Goal: Use online tool/utility: Utilize a website feature to perform a specific function

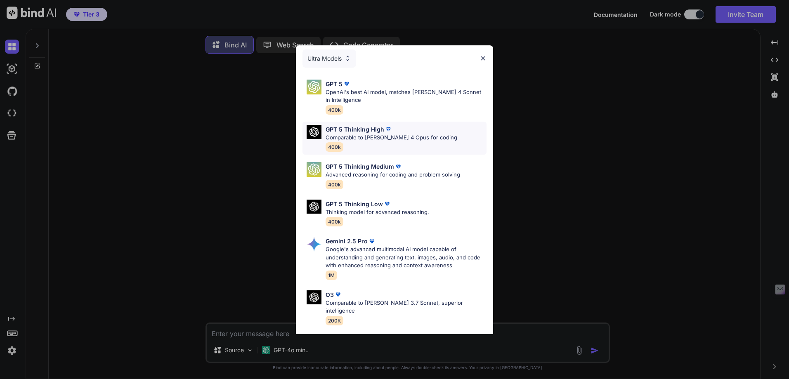
click at [351, 135] on p "Comparable to [PERSON_NAME] 4 Opus for coding" at bounding box center [391, 138] width 132 height 8
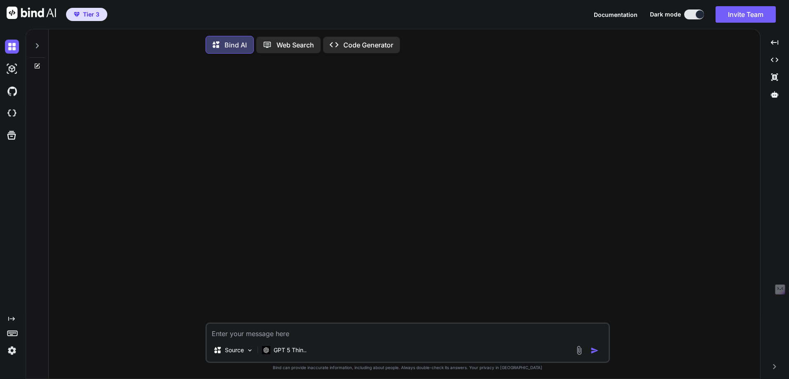
click at [13, 354] on img at bounding box center [12, 351] width 14 height 14
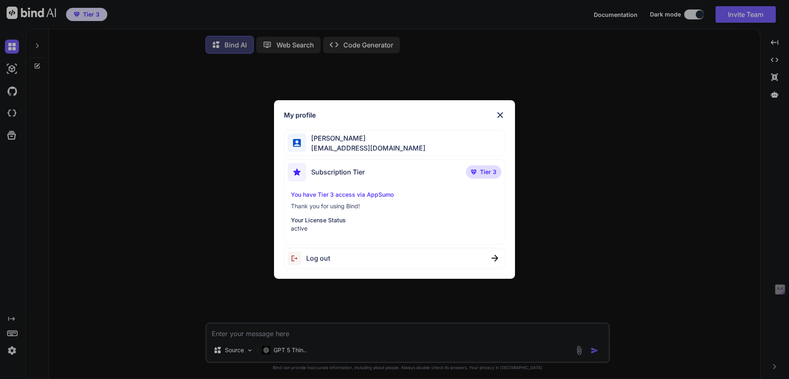
click at [499, 116] on img at bounding box center [500, 115] width 10 height 10
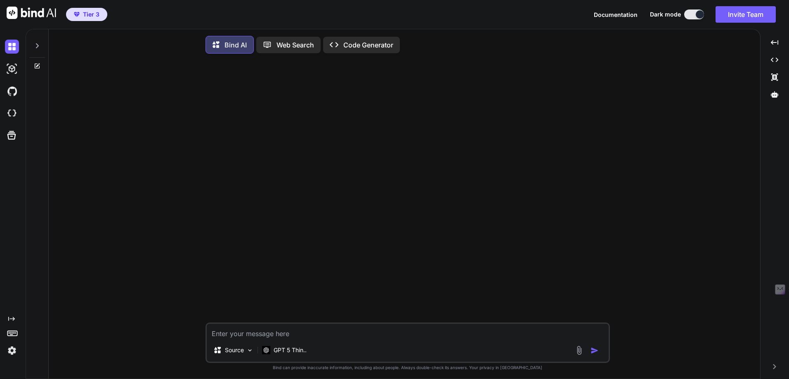
click at [10, 334] on icon at bounding box center [13, 333] width 12 height 12
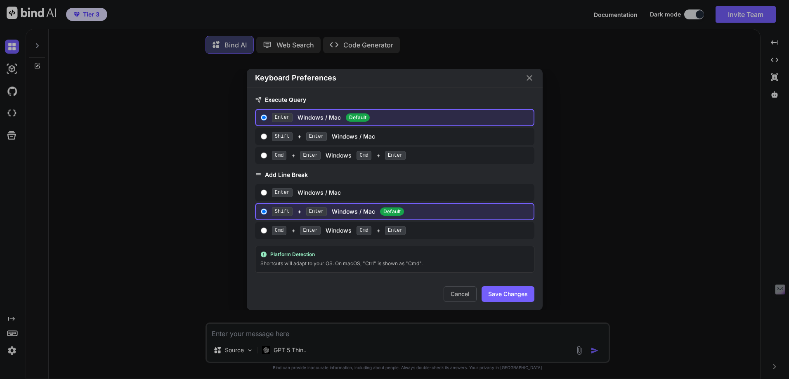
click at [531, 78] on icon "Close" at bounding box center [529, 78] width 10 height 10
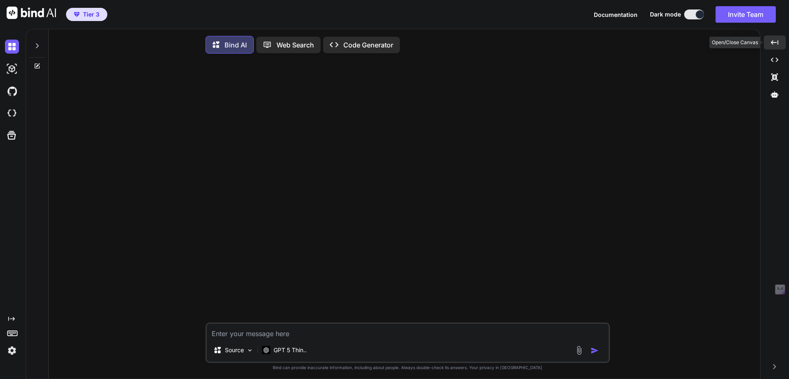
click at [775, 44] on icon "Created with Pixso." at bounding box center [774, 42] width 7 height 7
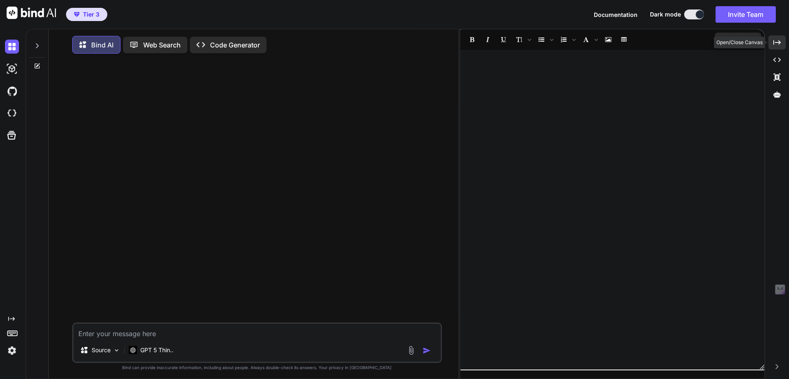
click at [775, 44] on icon "Created with Pixso." at bounding box center [776, 42] width 7 height 7
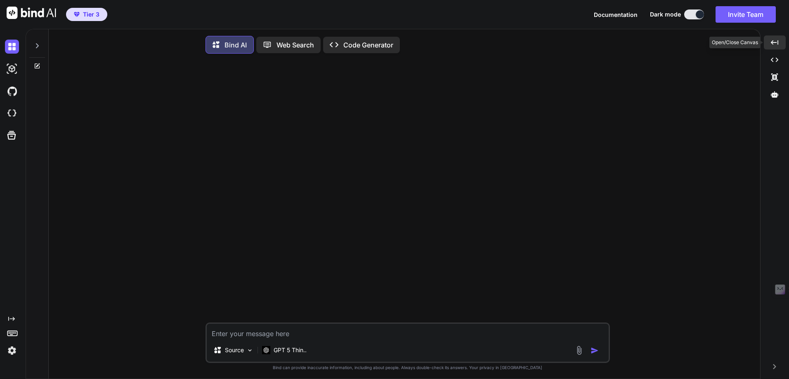
click at [775, 44] on icon "Created with Pixso." at bounding box center [774, 42] width 7 height 7
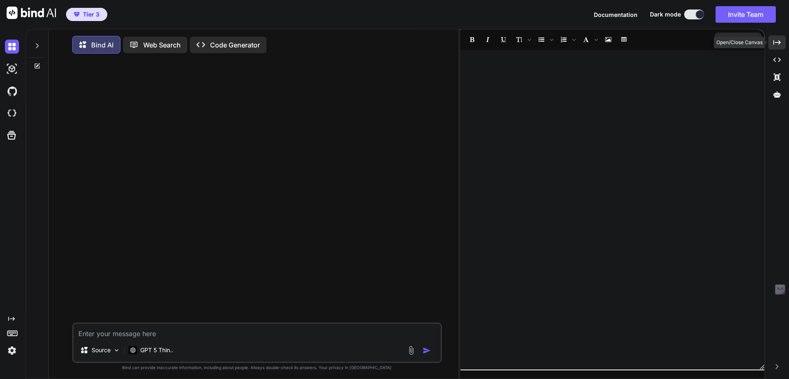
click at [775, 44] on icon "Created with Pixso." at bounding box center [776, 42] width 7 height 7
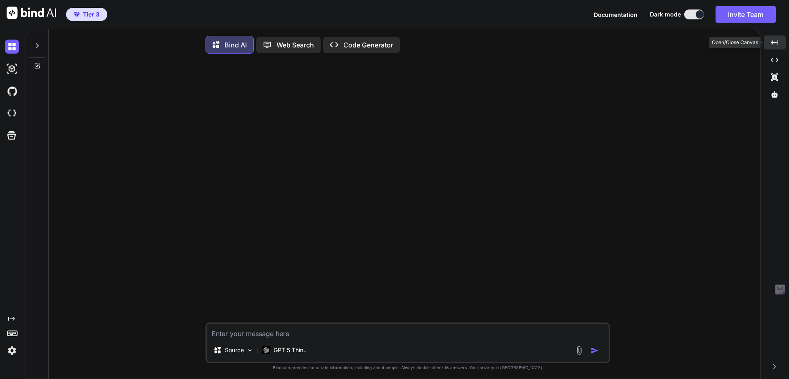
click at [776, 44] on icon "Created with Pixso." at bounding box center [774, 42] width 7 height 7
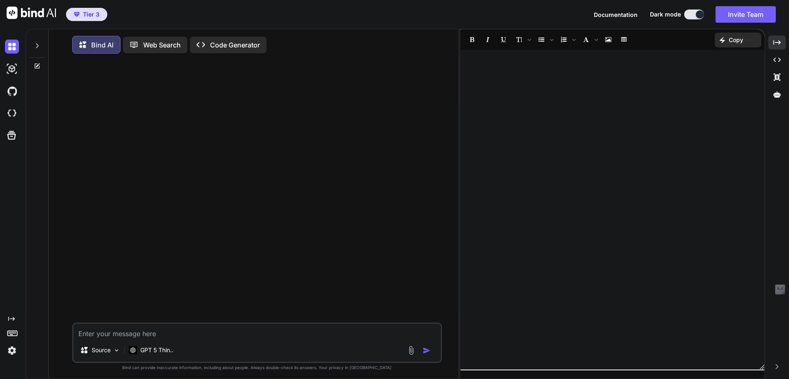
click at [38, 47] on icon at bounding box center [37, 45] width 7 height 7
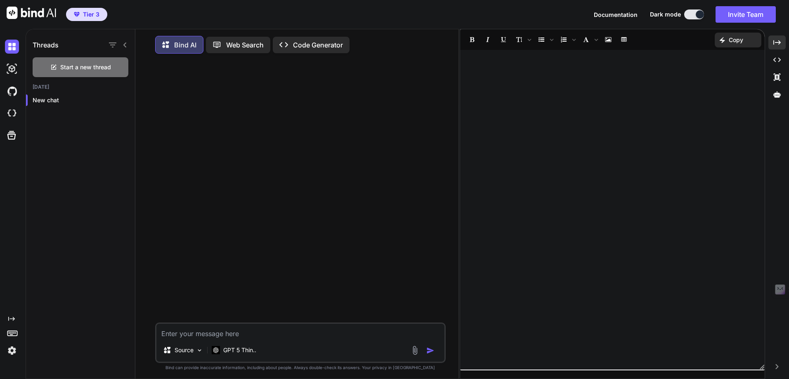
click at [126, 47] on icon at bounding box center [125, 45] width 7 height 7
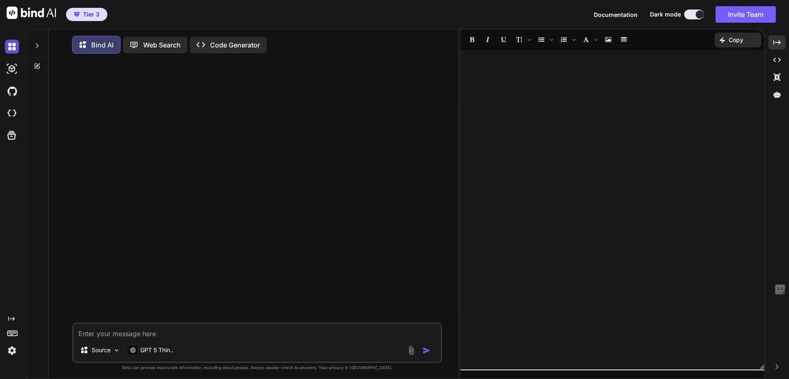
click at [10, 49] on img at bounding box center [12, 47] width 14 height 14
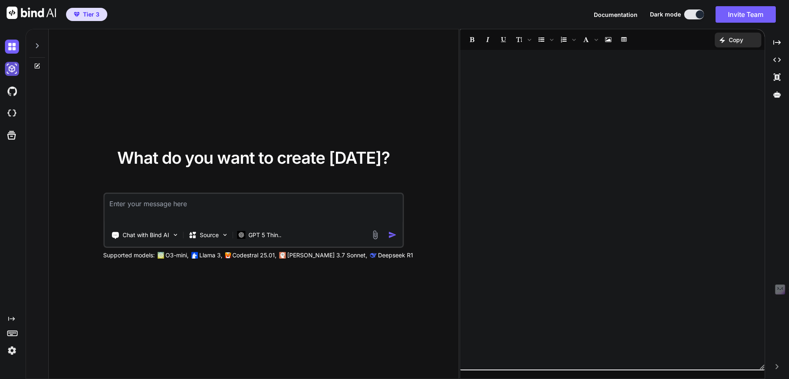
click at [10, 75] on img at bounding box center [12, 69] width 14 height 14
type textarea "x"
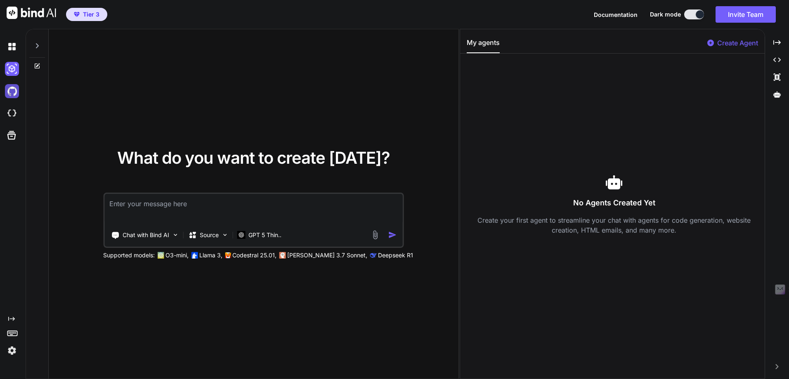
click at [10, 93] on img at bounding box center [12, 91] width 14 height 14
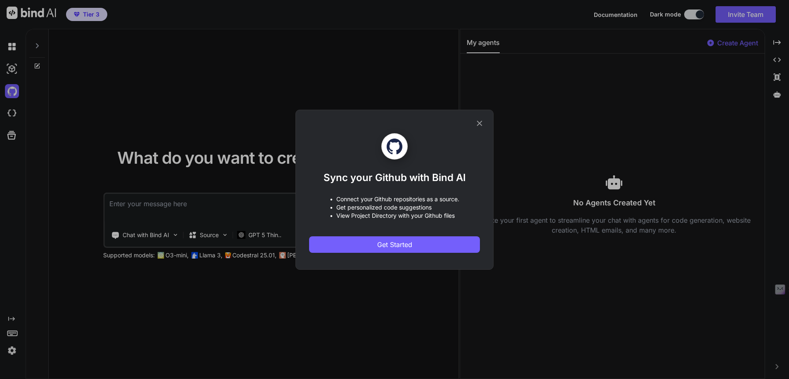
click at [481, 119] on icon at bounding box center [479, 123] width 9 height 9
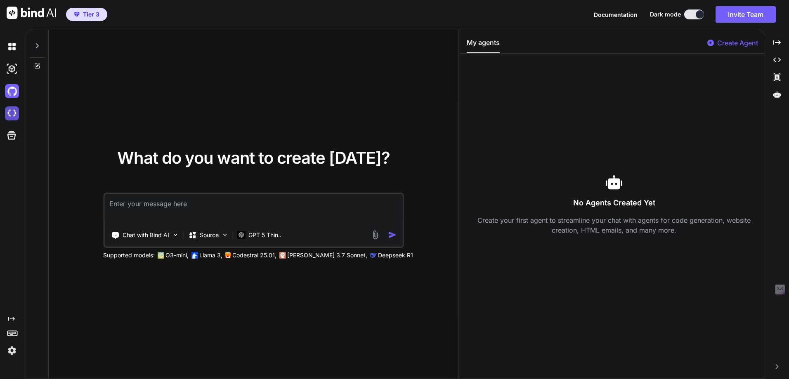
click at [10, 110] on img at bounding box center [12, 113] width 14 height 14
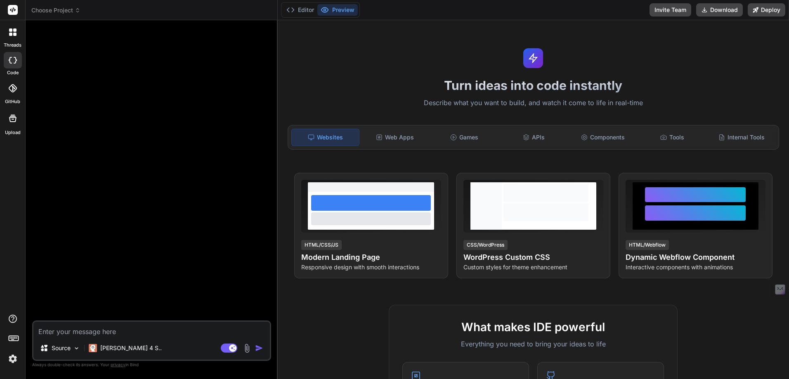
type textarea "x"
click at [13, 12] on rect at bounding box center [13, 10] width 10 height 10
click at [14, 322] on icon at bounding box center [13, 319] width 8 height 8
click at [63, 297] on label "Documentation" at bounding box center [58, 300] width 41 height 8
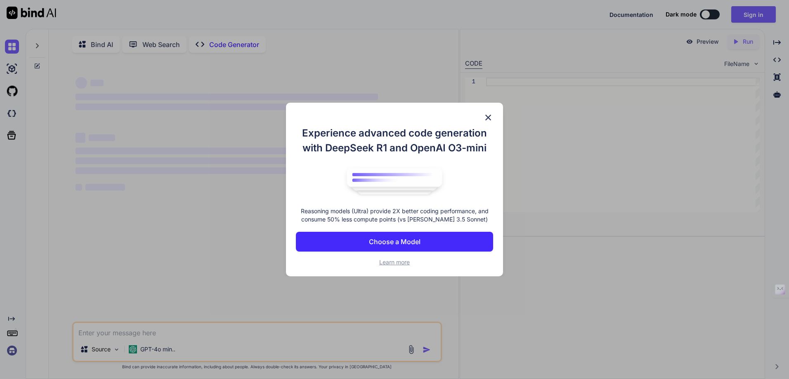
type textarea "x"
click at [393, 239] on p "Choose a Model" at bounding box center [395, 242] width 52 height 10
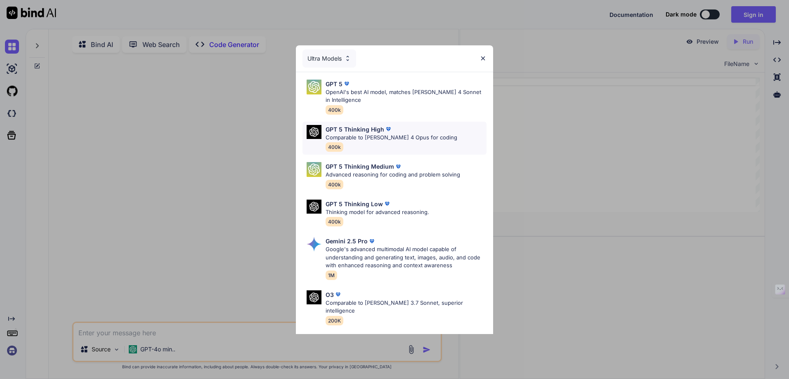
click at [343, 136] on p "Comparable to [PERSON_NAME] 4 Opus for coding" at bounding box center [391, 138] width 132 height 8
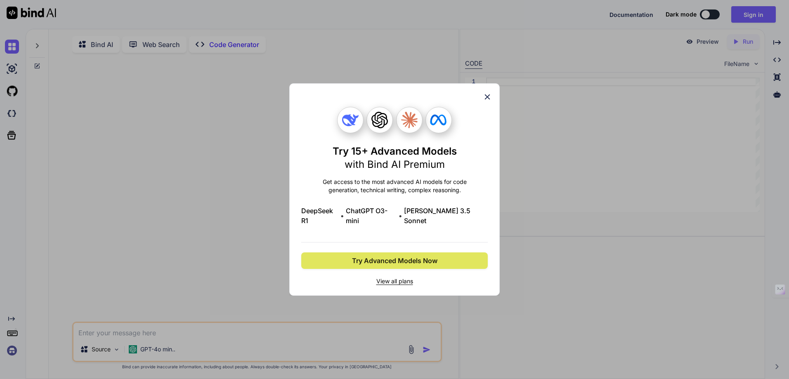
click at [376, 257] on span "Try Advanced Models Now" at bounding box center [394, 261] width 85 height 10
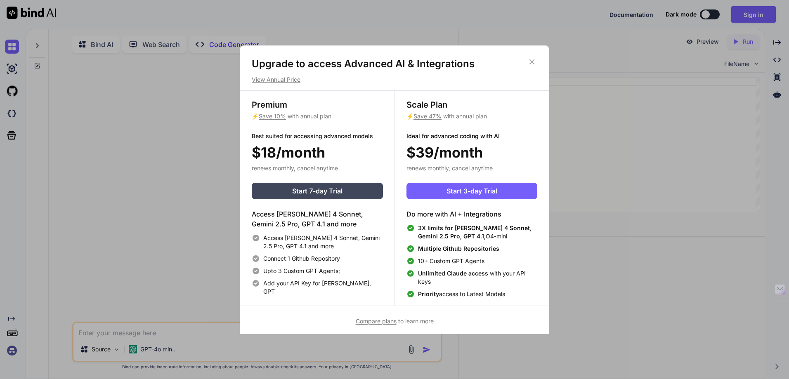
click at [532, 64] on icon at bounding box center [531, 61] width 9 height 9
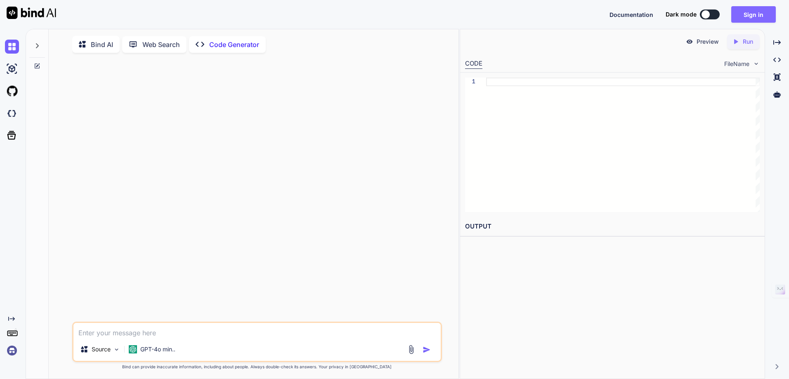
click at [760, 8] on button "Sign in" at bounding box center [753, 14] width 45 height 17
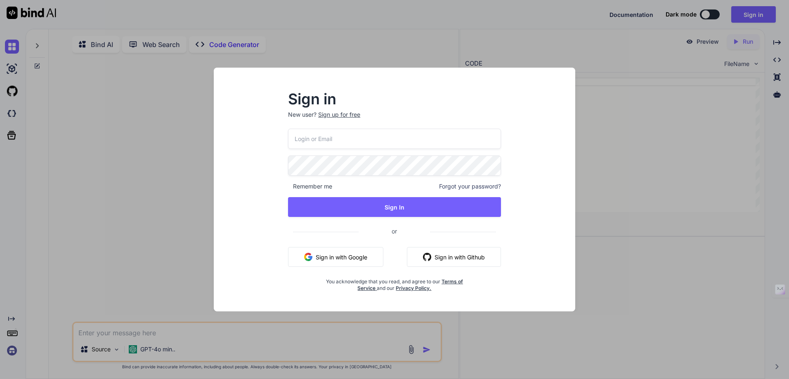
click at [356, 260] on button "Sign in with Google" at bounding box center [335, 257] width 95 height 20
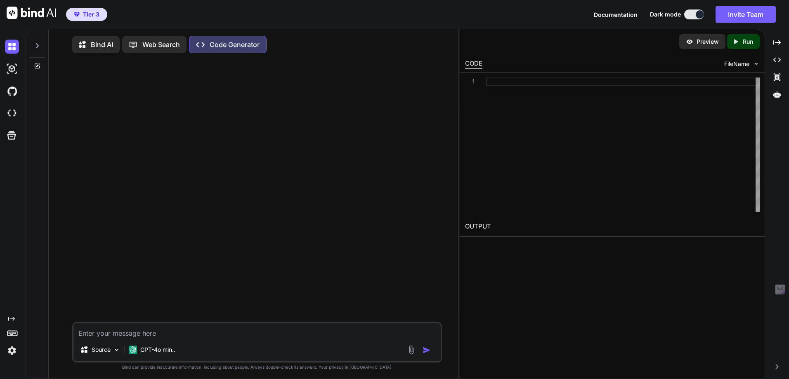
click at [226, 49] on p "Code Generator" at bounding box center [235, 45] width 50 height 10
click at [137, 334] on textarea at bounding box center [256, 330] width 367 height 15
type textarea "G"
click at [426, 354] on img "button" at bounding box center [426, 350] width 8 height 8
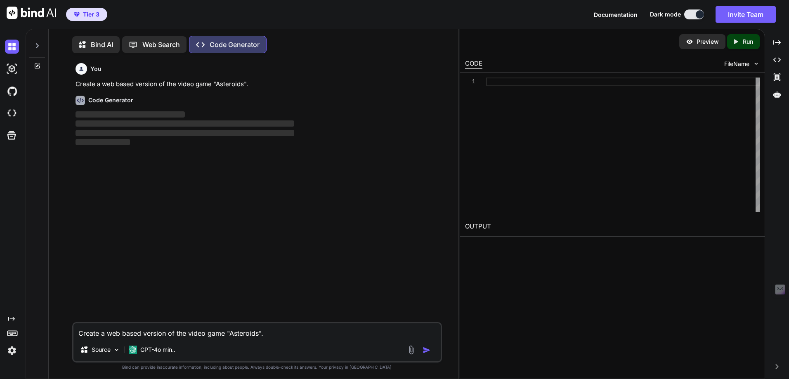
scroll to position [4, 0]
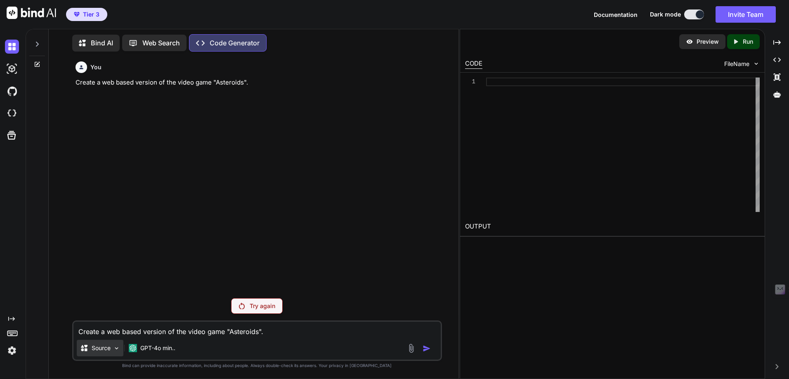
click at [116, 349] on img at bounding box center [116, 348] width 7 height 7
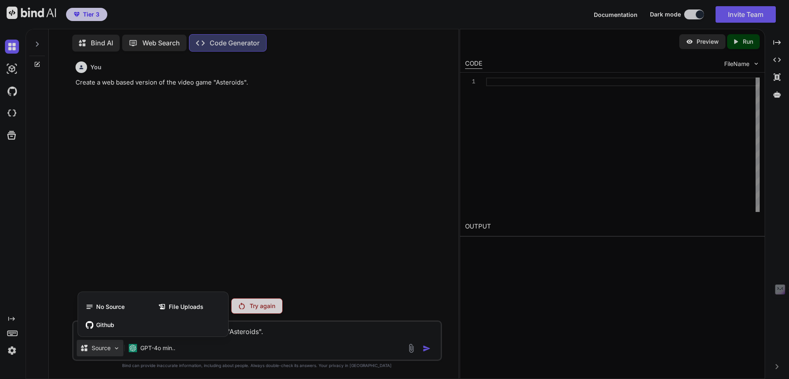
click at [116, 349] on div at bounding box center [394, 189] width 789 height 379
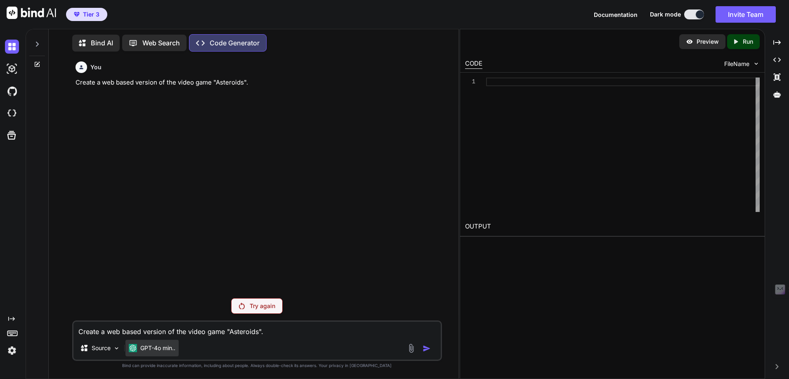
click at [151, 352] on p "GPT-4o min.." at bounding box center [157, 348] width 35 height 8
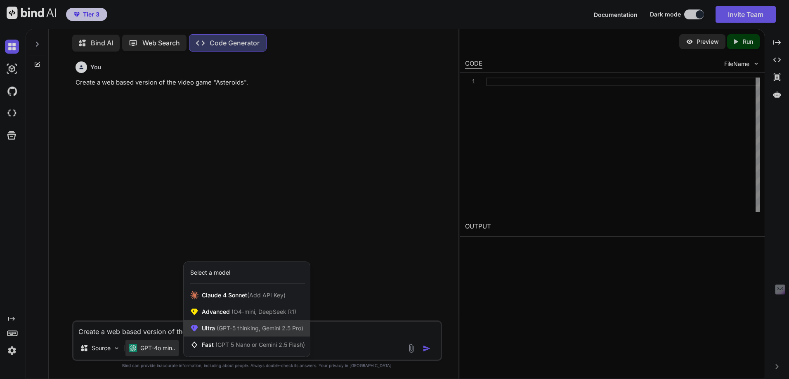
click at [222, 333] on div "Ultra (GPT-5 thinking, Gemini 2.5 Pro)" at bounding box center [247, 328] width 126 height 17
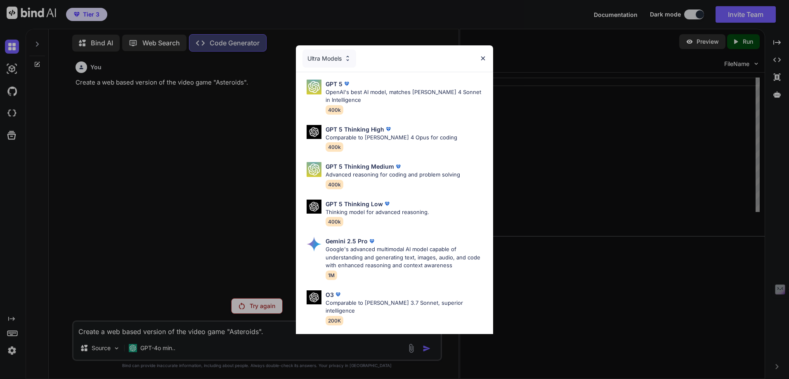
click at [361, 138] on p "Comparable to Claude 4 Opus for coding" at bounding box center [391, 138] width 132 height 8
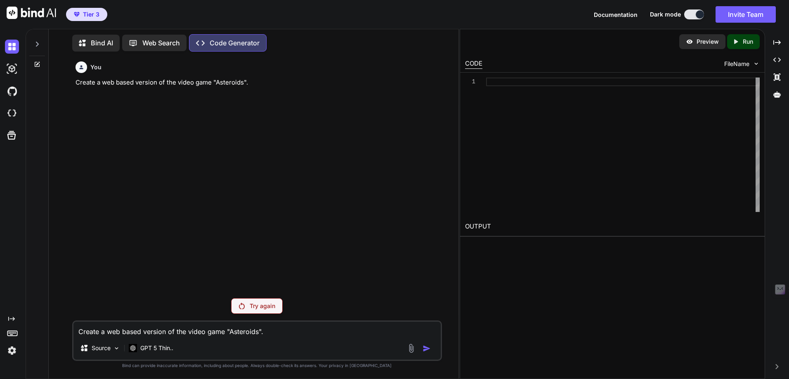
click at [266, 308] on p "Try again" at bounding box center [263, 306] width 26 height 8
drag, startPoint x: 72, startPoint y: 80, endPoint x: 243, endPoint y: 90, distance: 170.7
click at [243, 90] on div "You Create a web based version of the video game "Asteroids". Try again Create …" at bounding box center [257, 218] width 370 height 321
copy p "Create a web based version of the video game "Asteroids"."
click at [137, 329] on textarea "Create a web based version of the video game "Asteroids"." at bounding box center [256, 329] width 367 height 15
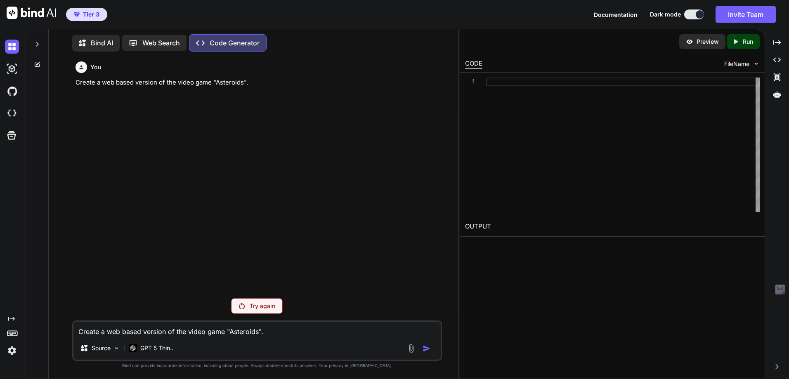
paste textarea
click at [258, 305] on p "Try again" at bounding box center [263, 306] width 26 height 8
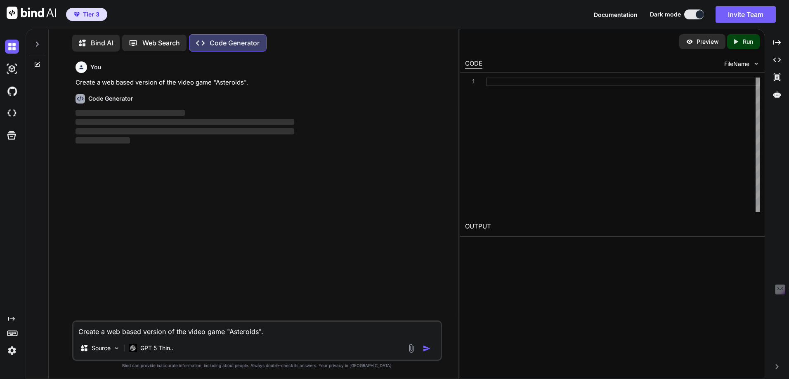
click at [425, 349] on img "button" at bounding box center [426, 348] width 8 height 8
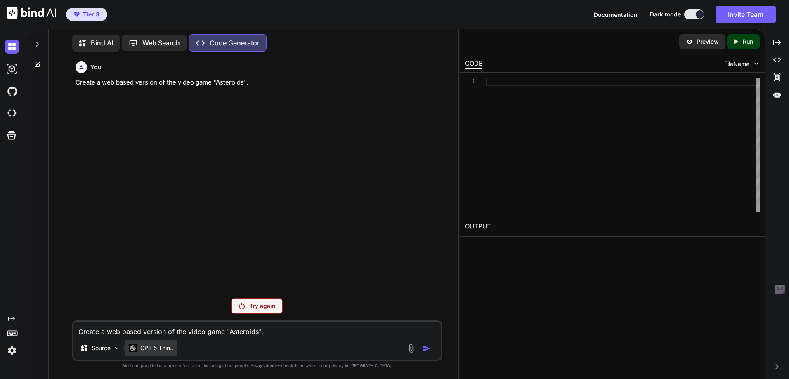
click at [167, 348] on p "GPT 5 Thin.." at bounding box center [156, 348] width 33 height 8
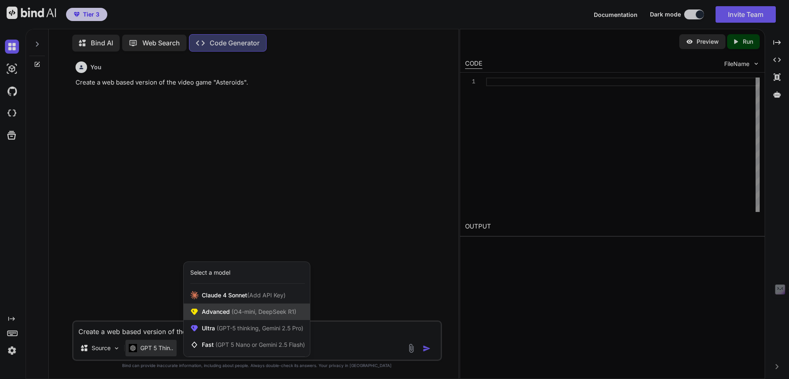
click at [224, 314] on span "Advanced (O4-mini, DeepSeek R1)" at bounding box center [249, 312] width 94 height 8
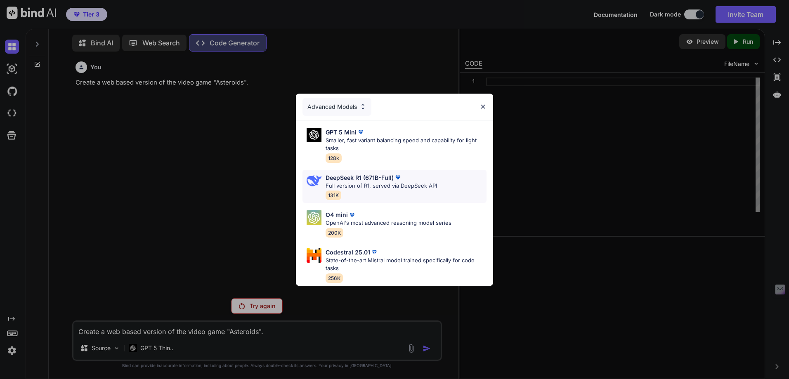
click at [350, 182] on p "Full version of R1, served via DeepSeek API" at bounding box center [380, 186] width 111 height 8
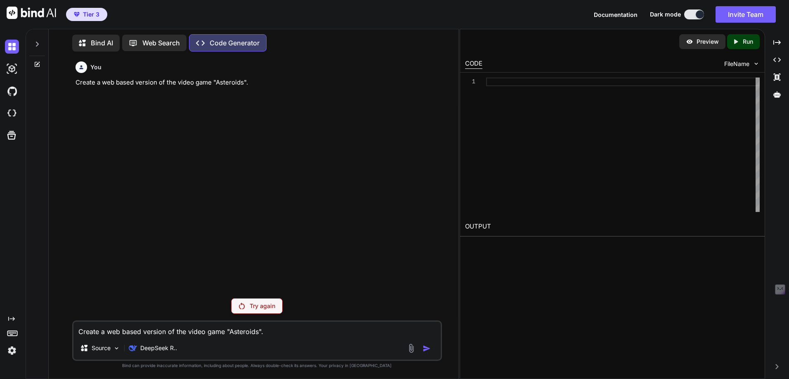
click at [259, 309] on p "Try again" at bounding box center [263, 306] width 26 height 8
click at [303, 338] on div "Create a web based version of the video game "Asteroids". Source DeepSeek R.." at bounding box center [257, 341] width 370 height 40
click at [282, 332] on textarea "Create a web based version of the video game "Asteroids"." at bounding box center [256, 329] width 367 height 15
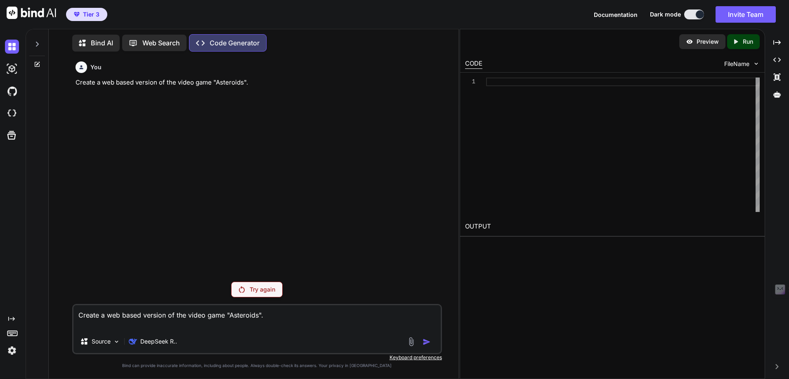
type textarea "Create a web based version of the video game "Asteroids"."
click at [698, 38] on p "Preview" at bounding box center [707, 42] width 22 height 8
click at [743, 44] on p "Run" at bounding box center [748, 42] width 10 height 8
click at [221, 42] on p "Code Generator" at bounding box center [235, 43] width 50 height 10
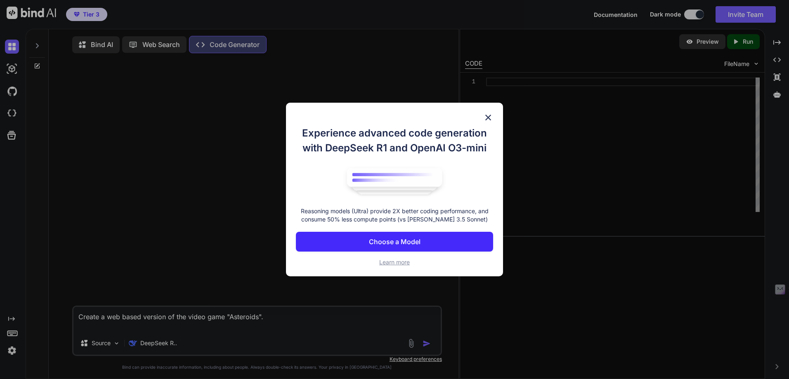
click at [389, 240] on p "Choose a Model" at bounding box center [395, 242] width 52 height 10
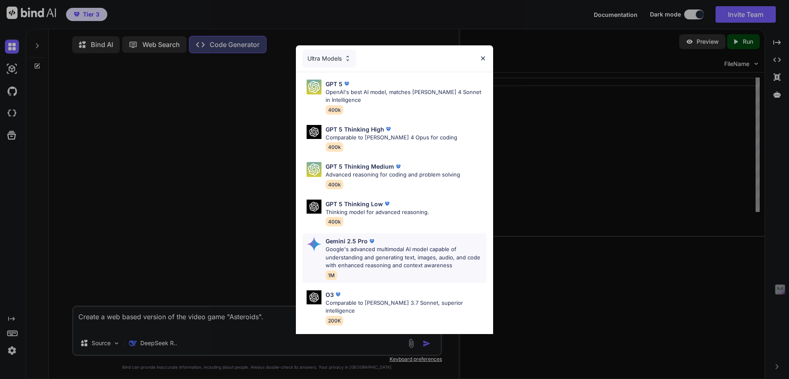
click at [354, 250] on p "Google's advanced multimodal AI model capable of understanding and generating t…" at bounding box center [405, 257] width 161 height 24
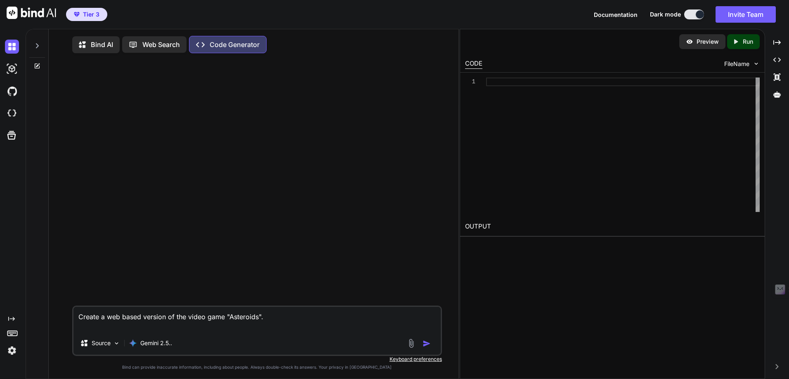
click at [427, 345] on img "button" at bounding box center [426, 344] width 8 height 8
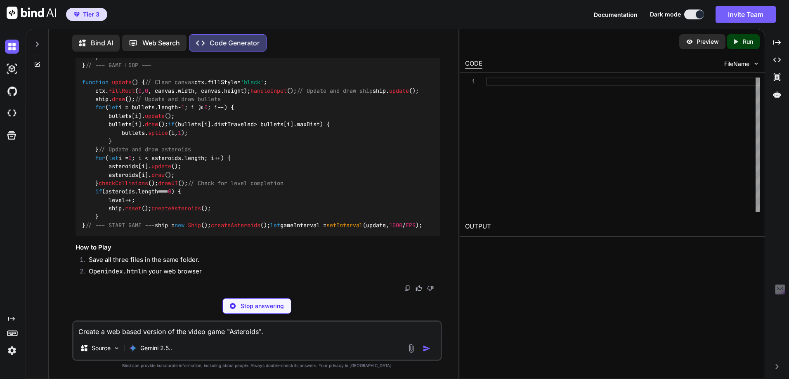
scroll to position [3889, 0]
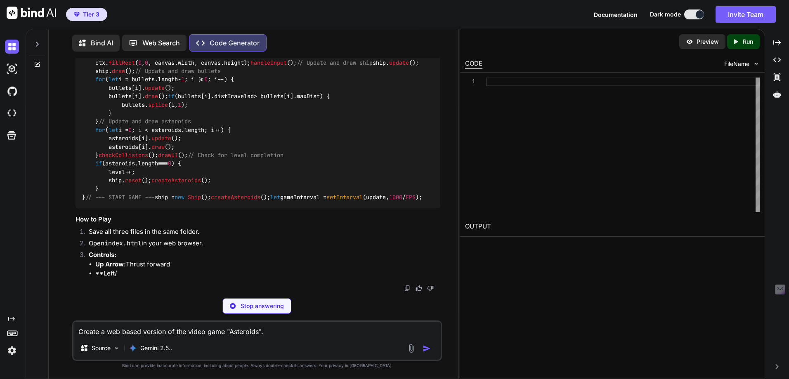
type textarea "x"
type textarea "<script src="script.js"></script> </body> </html>"
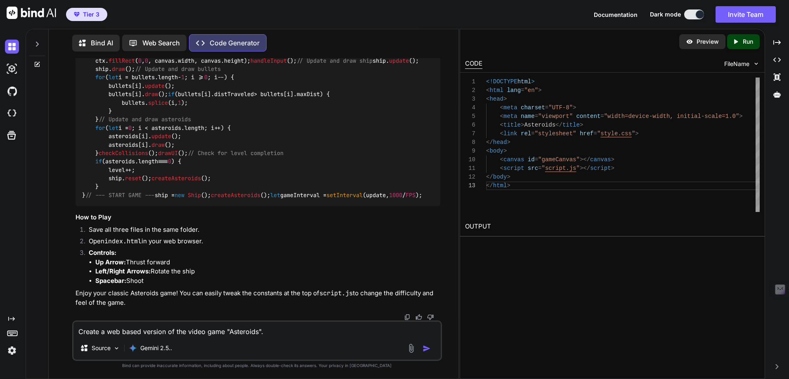
scroll to position [4139, 0]
type textarea "x"
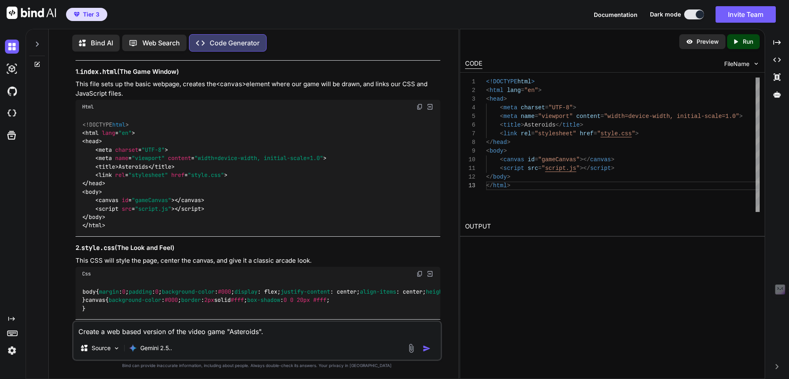
scroll to position [186, 0]
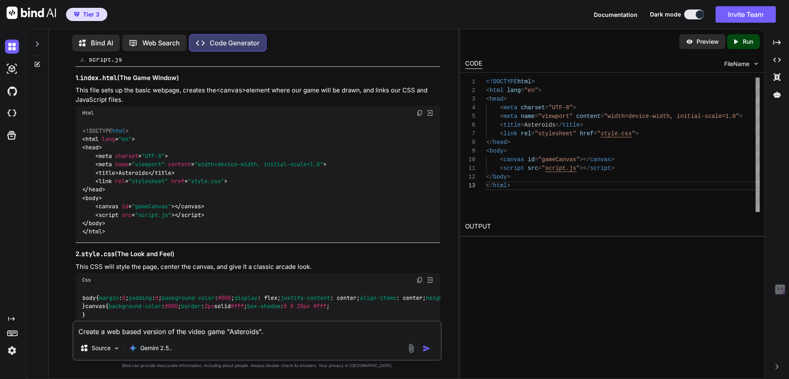
drag, startPoint x: 386, startPoint y: 133, endPoint x: 394, endPoint y: 132, distance: 8.7
click at [386, 133] on div "<!DOCTYPE html > < html lang = "en" > < head > < meta charset = "UTF-8" > < met…" at bounding box center [257, 181] width 365 height 123
click at [431, 115] on img at bounding box center [429, 112] width 7 height 7
type textarea "<script src="script.js"></script> </body> </html>"
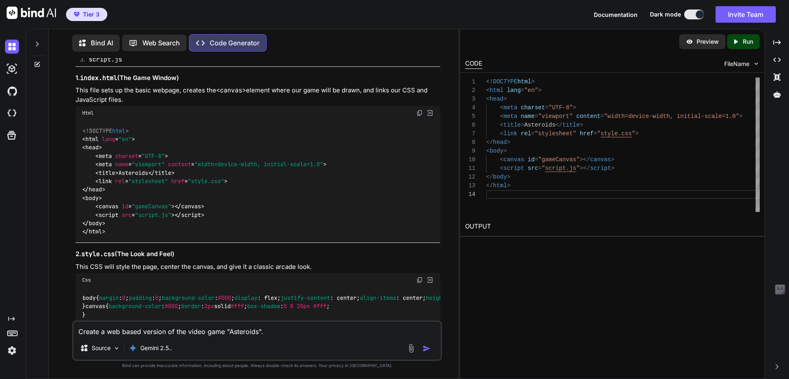
click at [420, 115] on img at bounding box center [419, 113] width 7 height 7
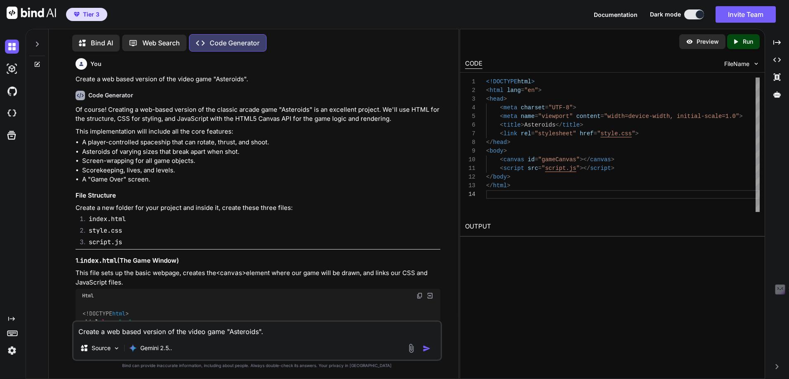
scroll to position [5, 0]
click at [703, 41] on p "Preview" at bounding box center [707, 42] width 22 height 8
click at [743, 42] on p "Run" at bounding box center [748, 42] width 10 height 8
click at [741, 64] on span "FileName" at bounding box center [736, 64] width 25 height 8
click at [757, 65] on img at bounding box center [755, 63] width 7 height 7
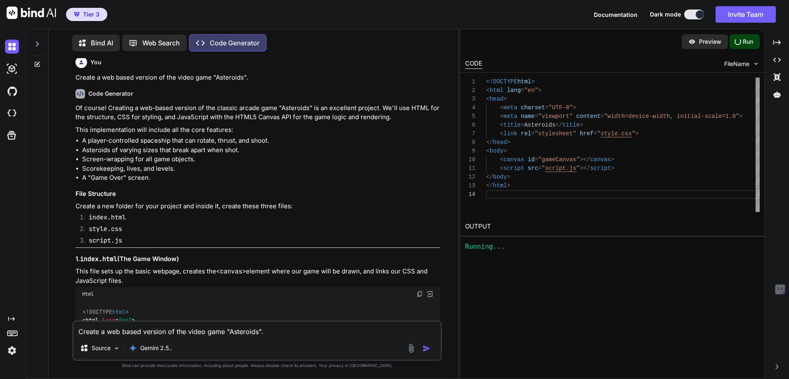
click at [691, 16] on button at bounding box center [694, 14] width 20 height 10
click at [692, 14] on button at bounding box center [694, 14] width 20 height 10
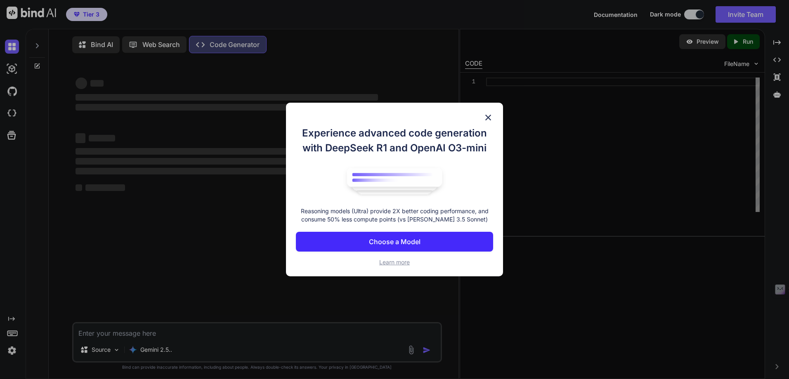
click at [488, 115] on img at bounding box center [488, 118] width 10 height 10
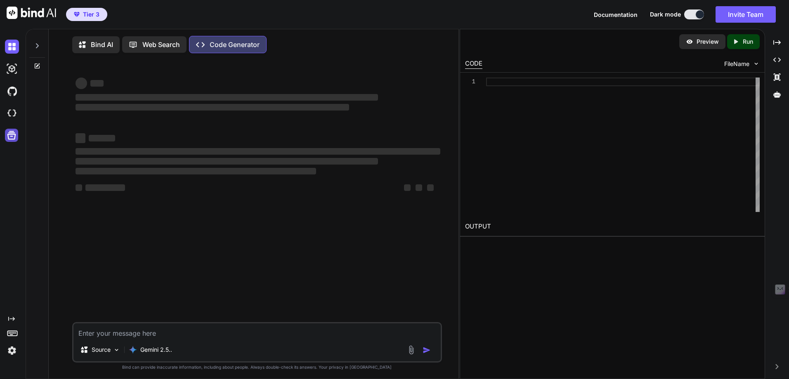
click at [9, 138] on icon at bounding box center [12, 136] width 12 height 12
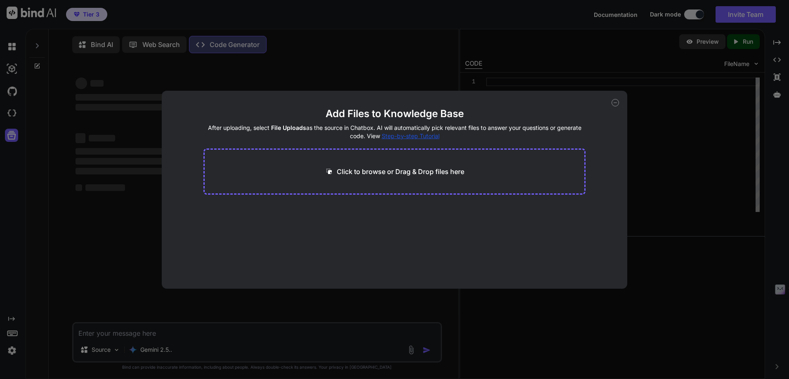
click at [615, 104] on icon at bounding box center [614, 102] width 7 height 7
type textarea "x"
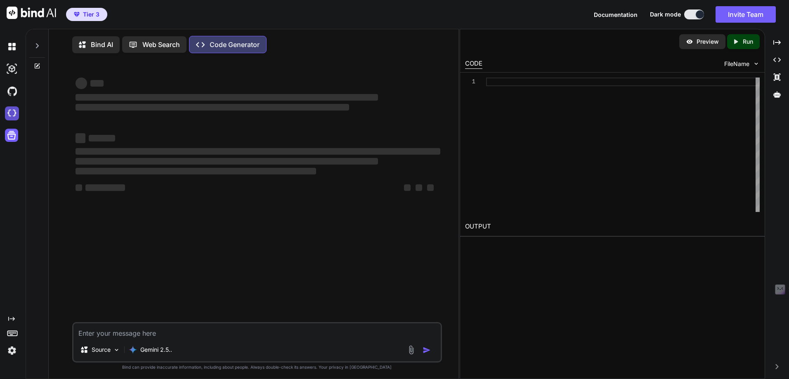
click at [12, 114] on img at bounding box center [12, 113] width 14 height 14
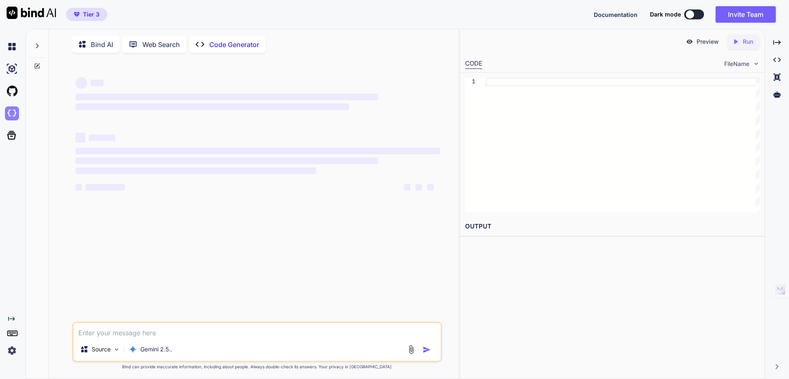
scroll to position [3, 0]
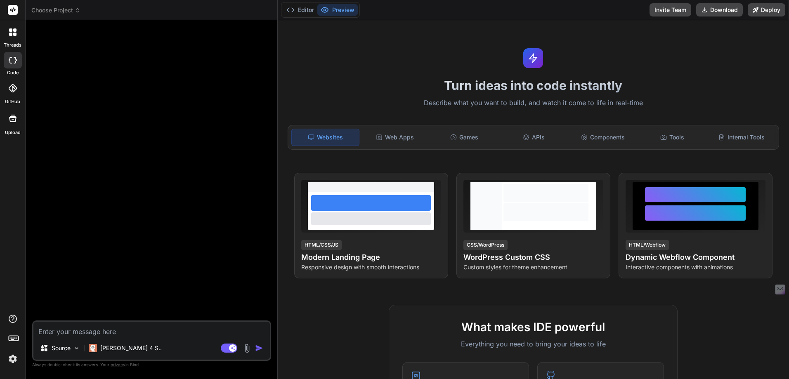
type textarea "x"
